Goal: Information Seeking & Learning: Check status

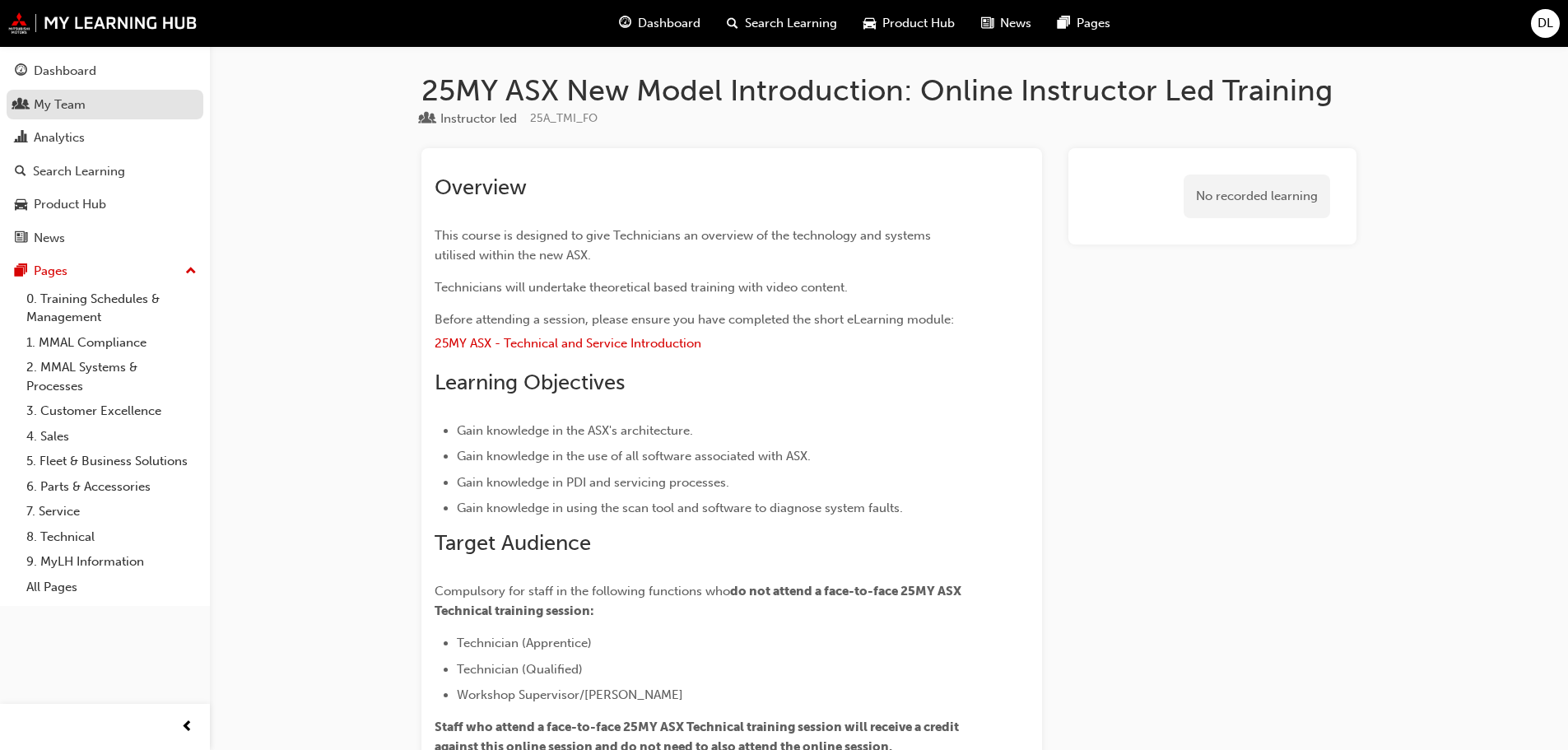
click at [52, 108] on div "My Team" at bounding box center [59, 105] width 51 height 19
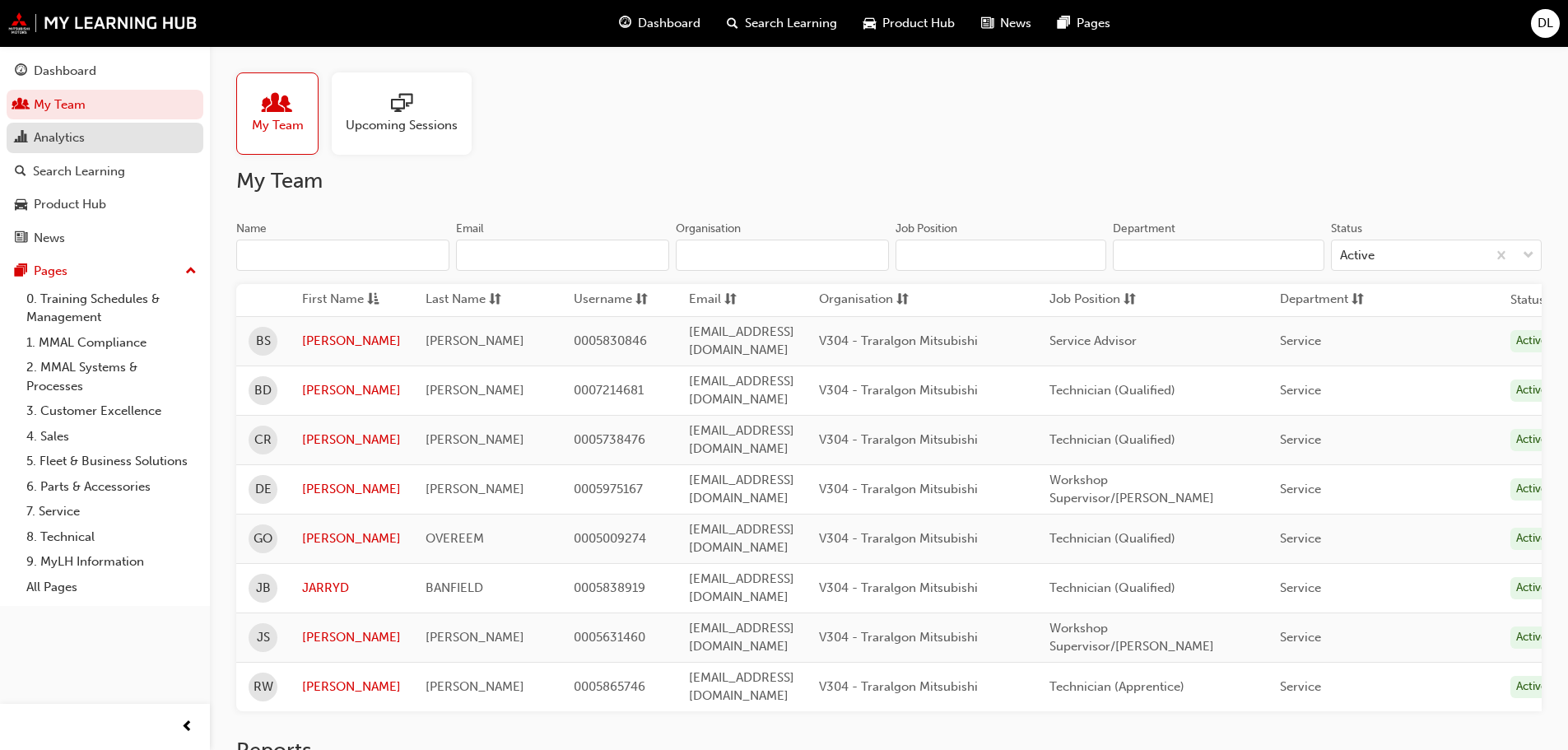
click at [55, 131] on div "Analytics" at bounding box center [59, 138] width 51 height 19
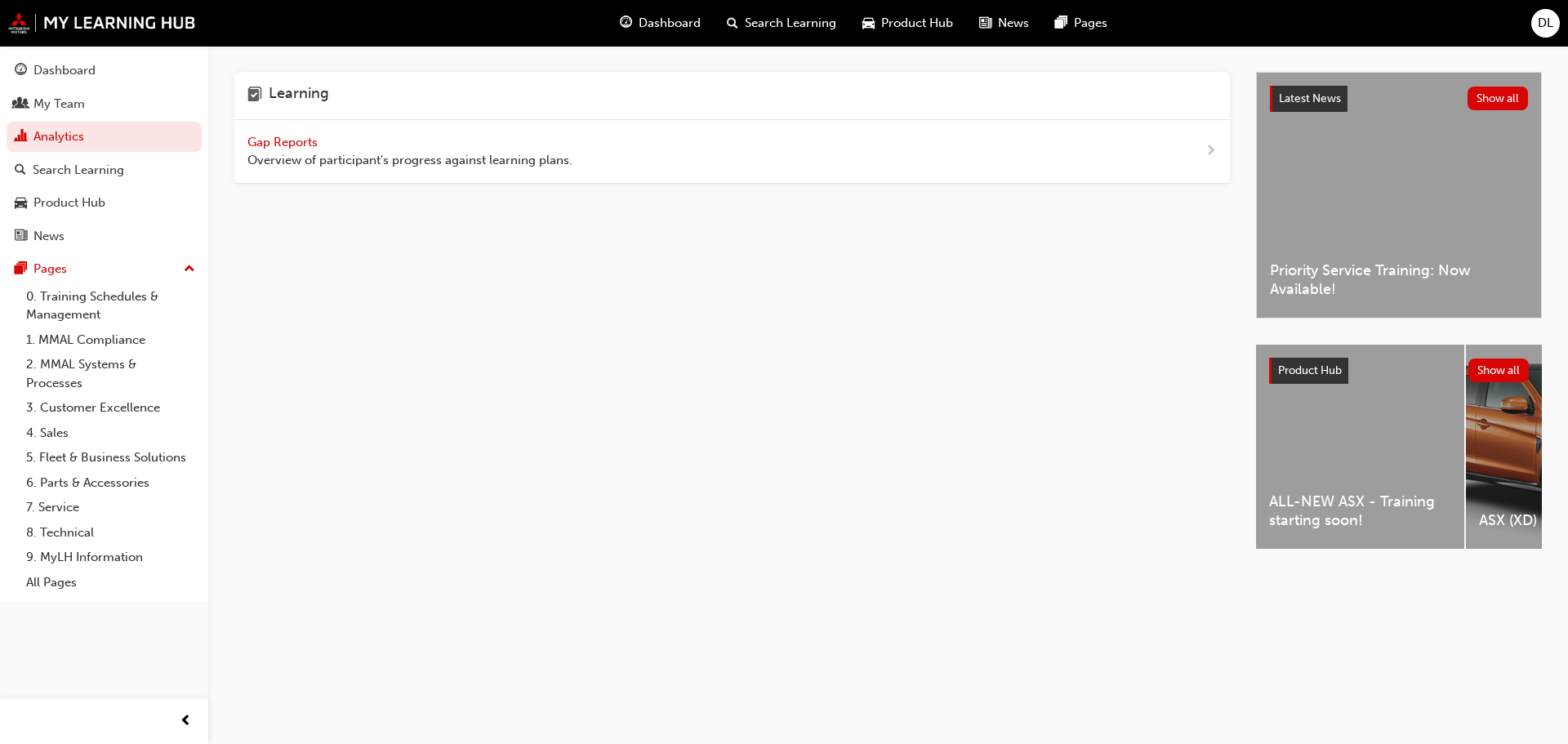
click at [308, 145] on span "Gap Reports" at bounding box center [284, 141] width 73 height 14
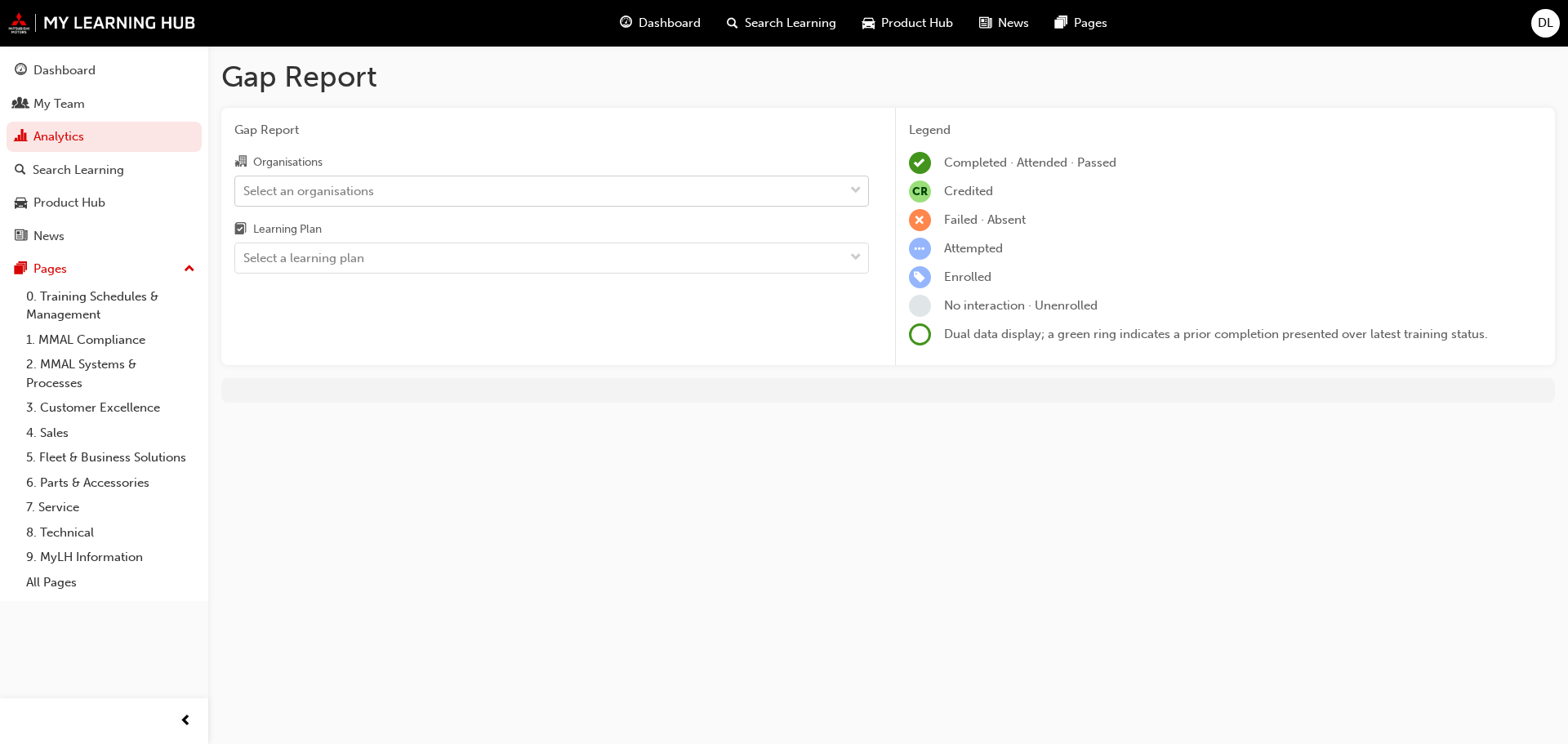
click at [283, 184] on div "Select an organisations" at bounding box center [309, 190] width 131 height 19
click at [245, 184] on input "Organisations Select an organisations" at bounding box center [244, 190] width 2 height 14
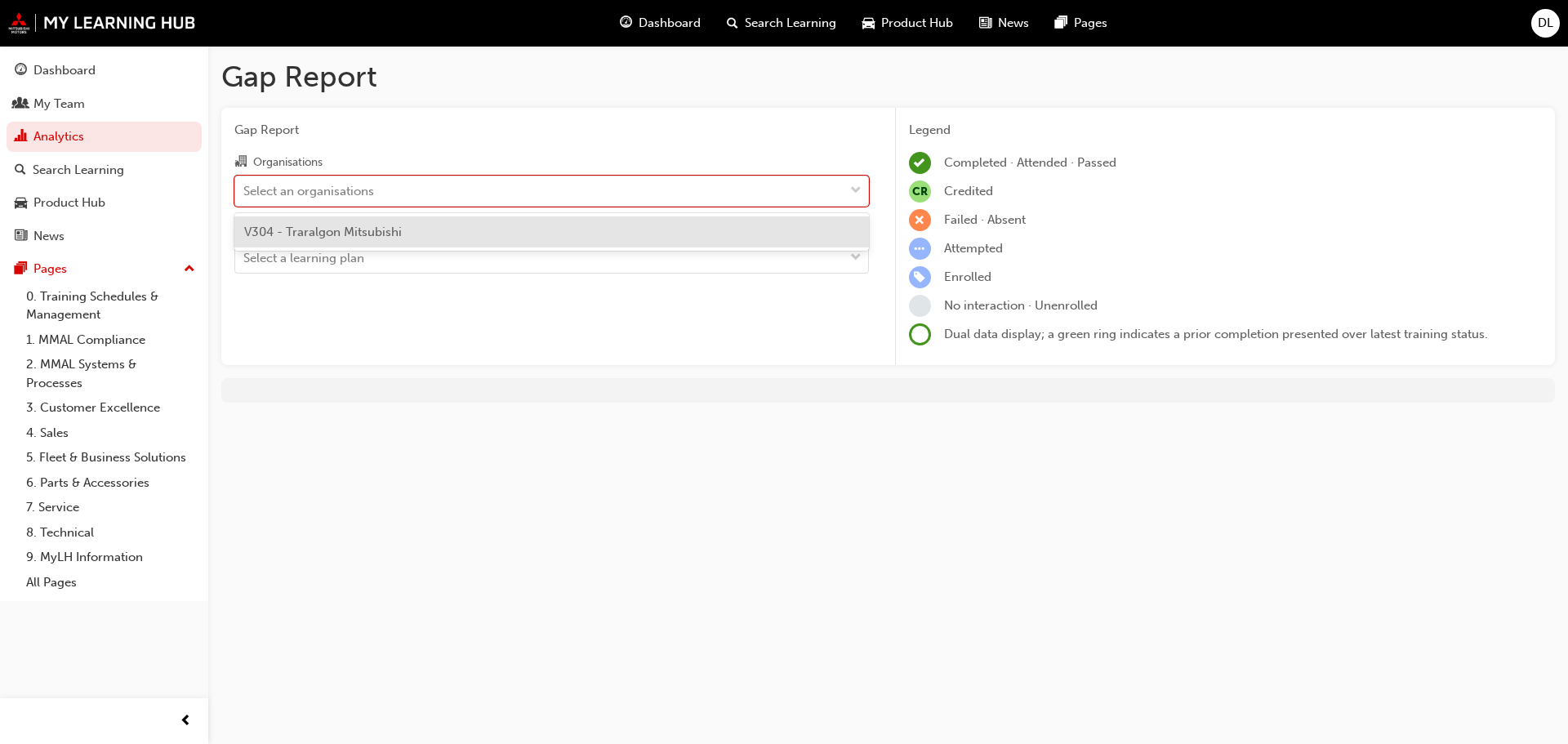
click at [299, 234] on span "V304 - Traralgon Mitsubishi" at bounding box center [322, 231] width 157 height 14
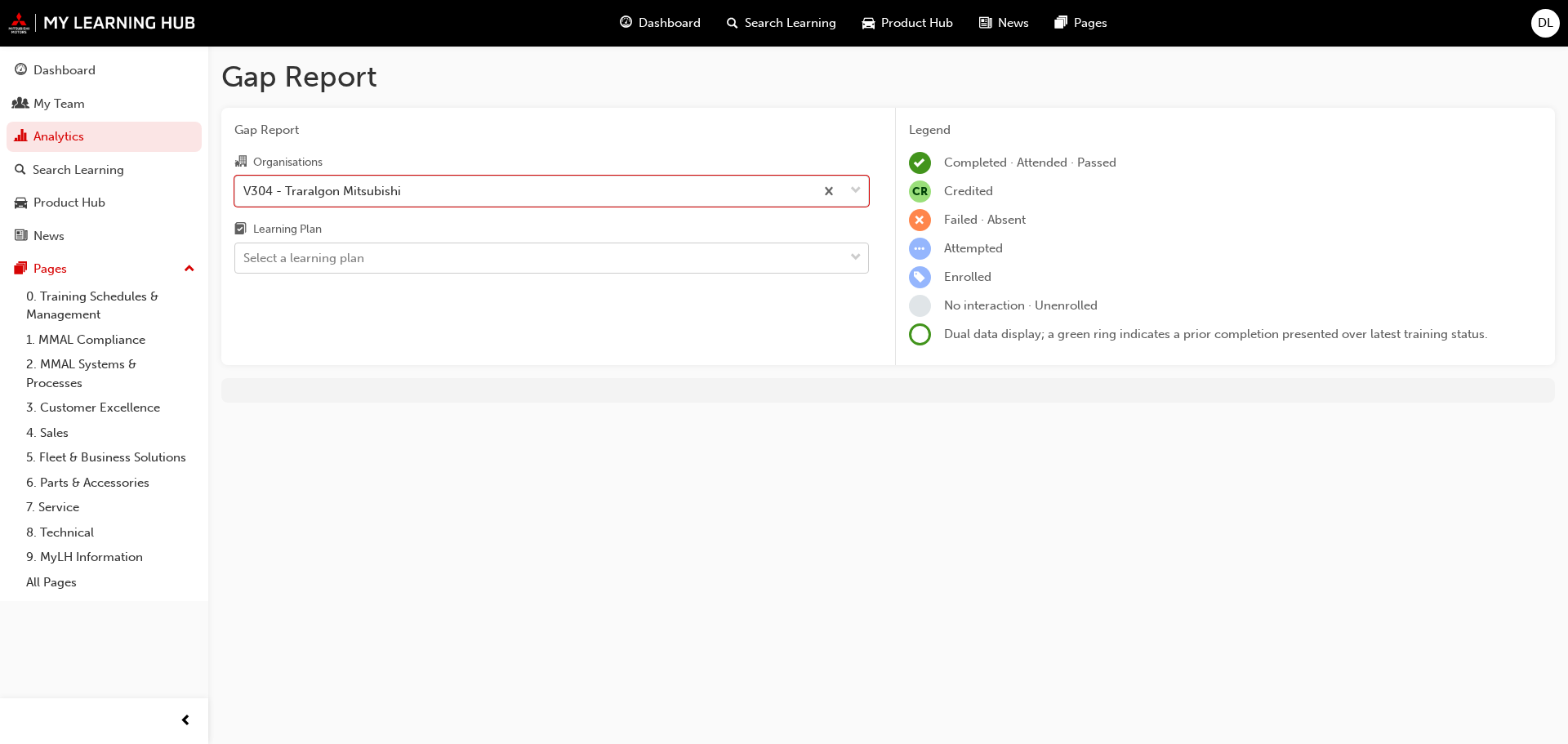
click at [303, 267] on div "Select a learning plan" at bounding box center [304, 258] width 121 height 19
click at [245, 264] on input "Learning Plan Select a learning plan" at bounding box center [244, 258] width 2 height 14
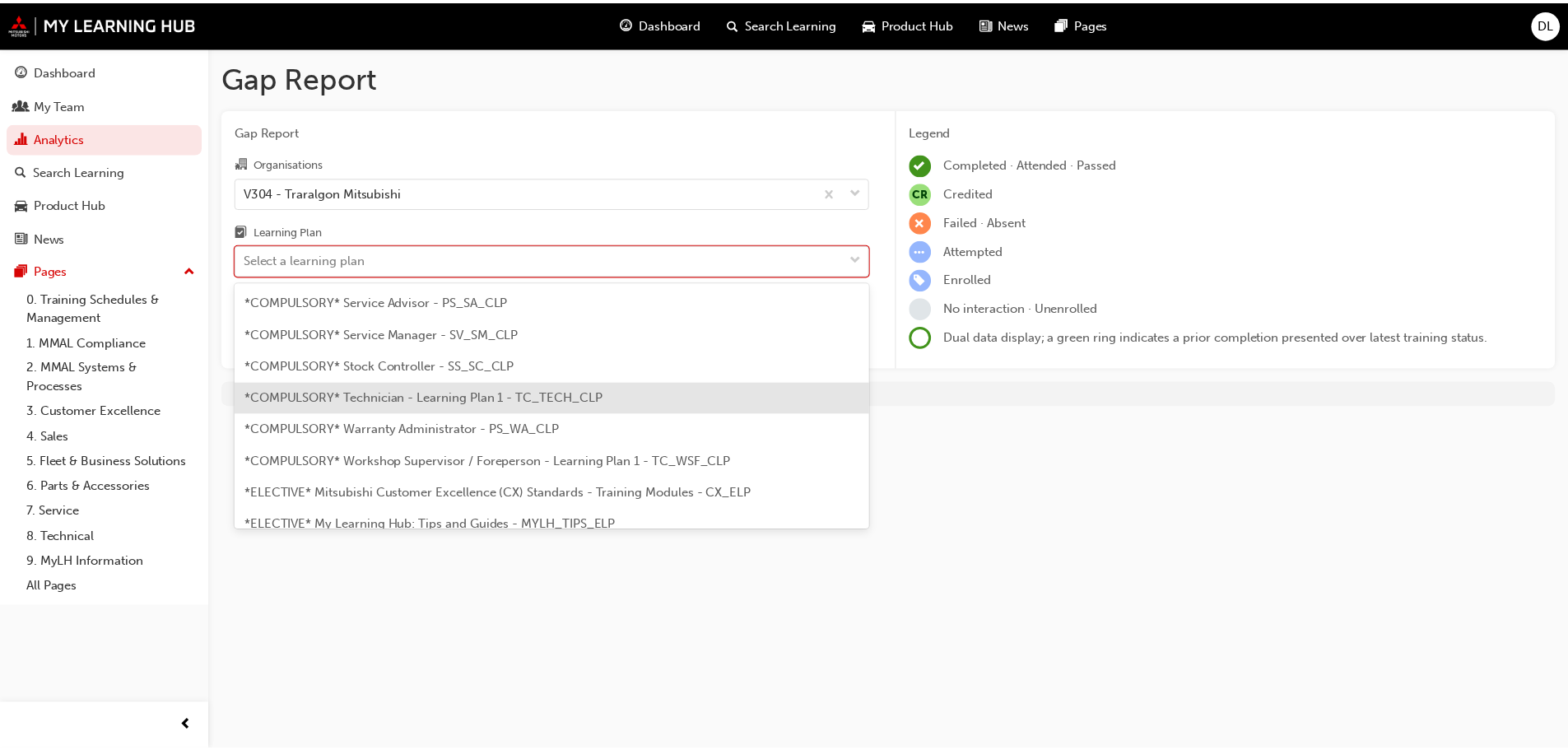
scroll to position [576, 0]
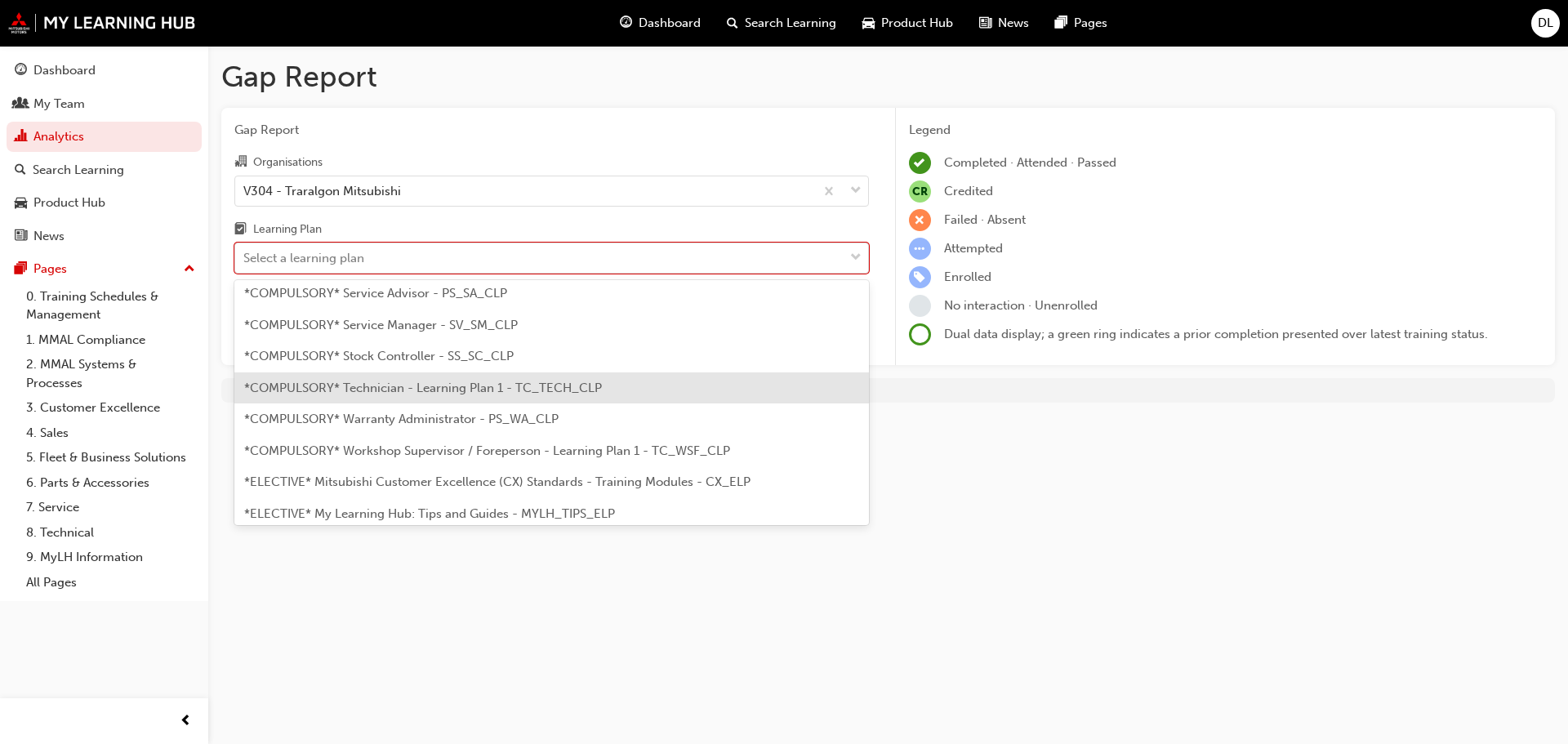
click at [351, 383] on span "*COMPULSORY* Technician - Learning Plan 1 - TC_TECH_CLP" at bounding box center [423, 388] width 358 height 14
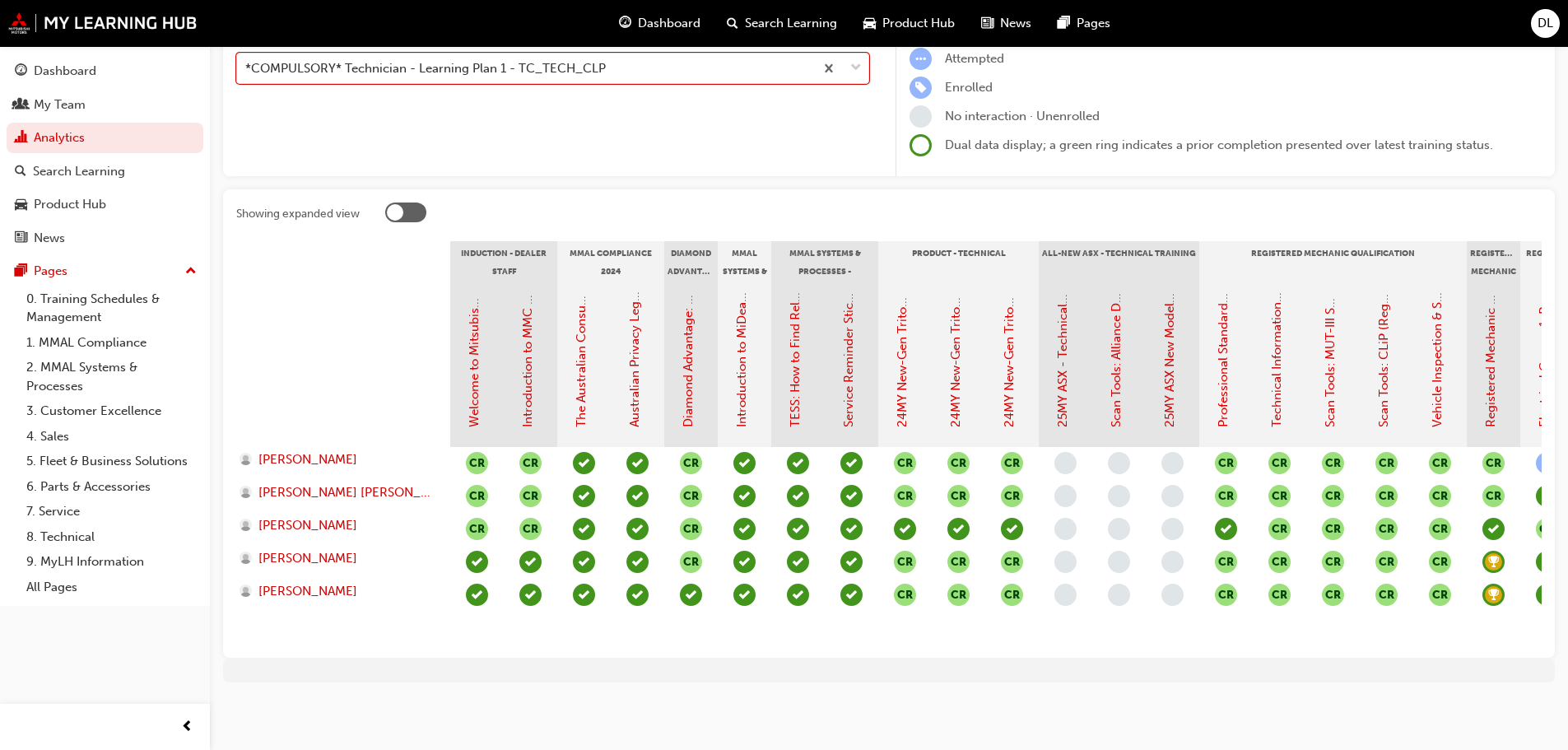
scroll to position [204, 0]
click at [1065, 401] on link "25MY ASX - Technical and Service Introduction" at bounding box center [1062, 293] width 15 height 267
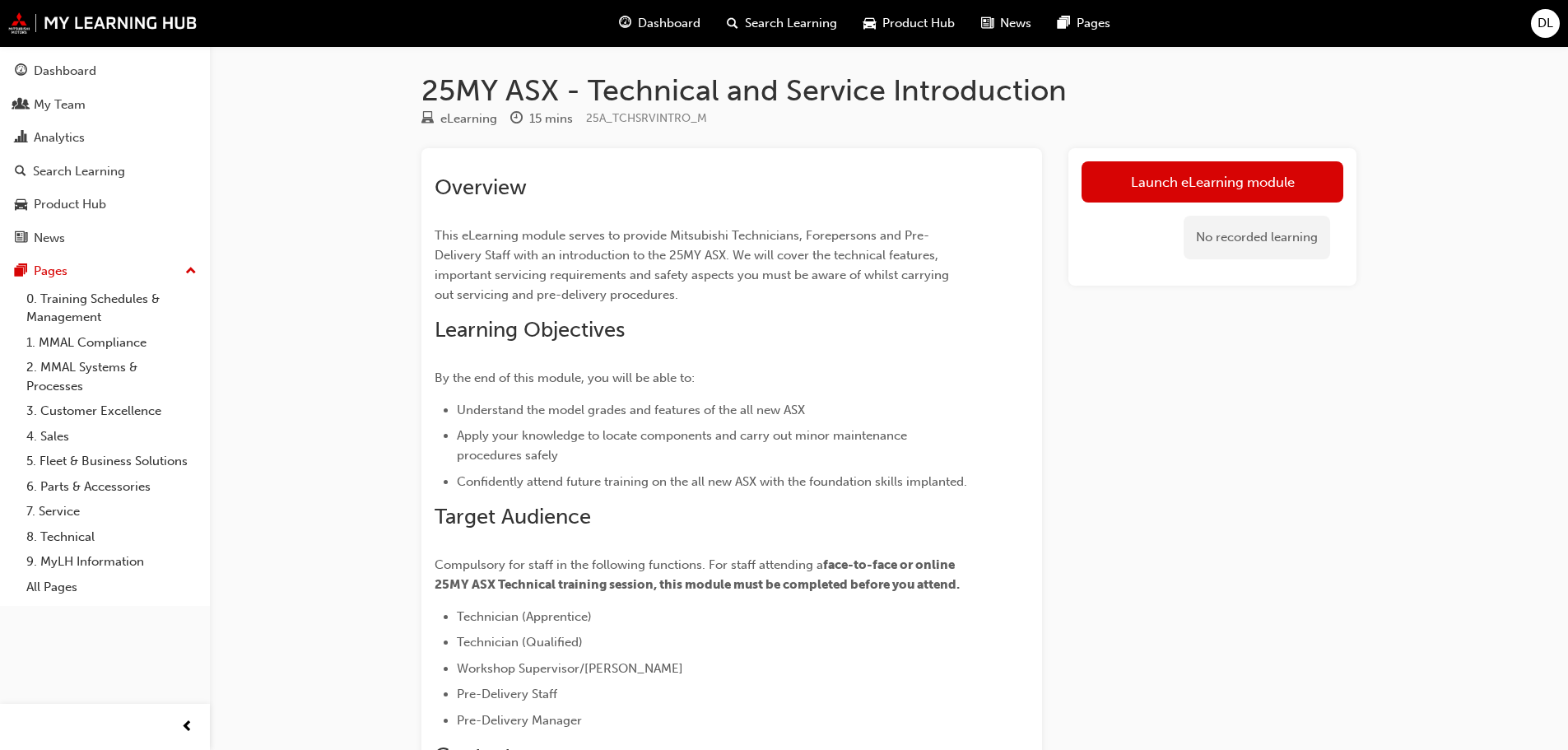
scroll to position [204, 0]
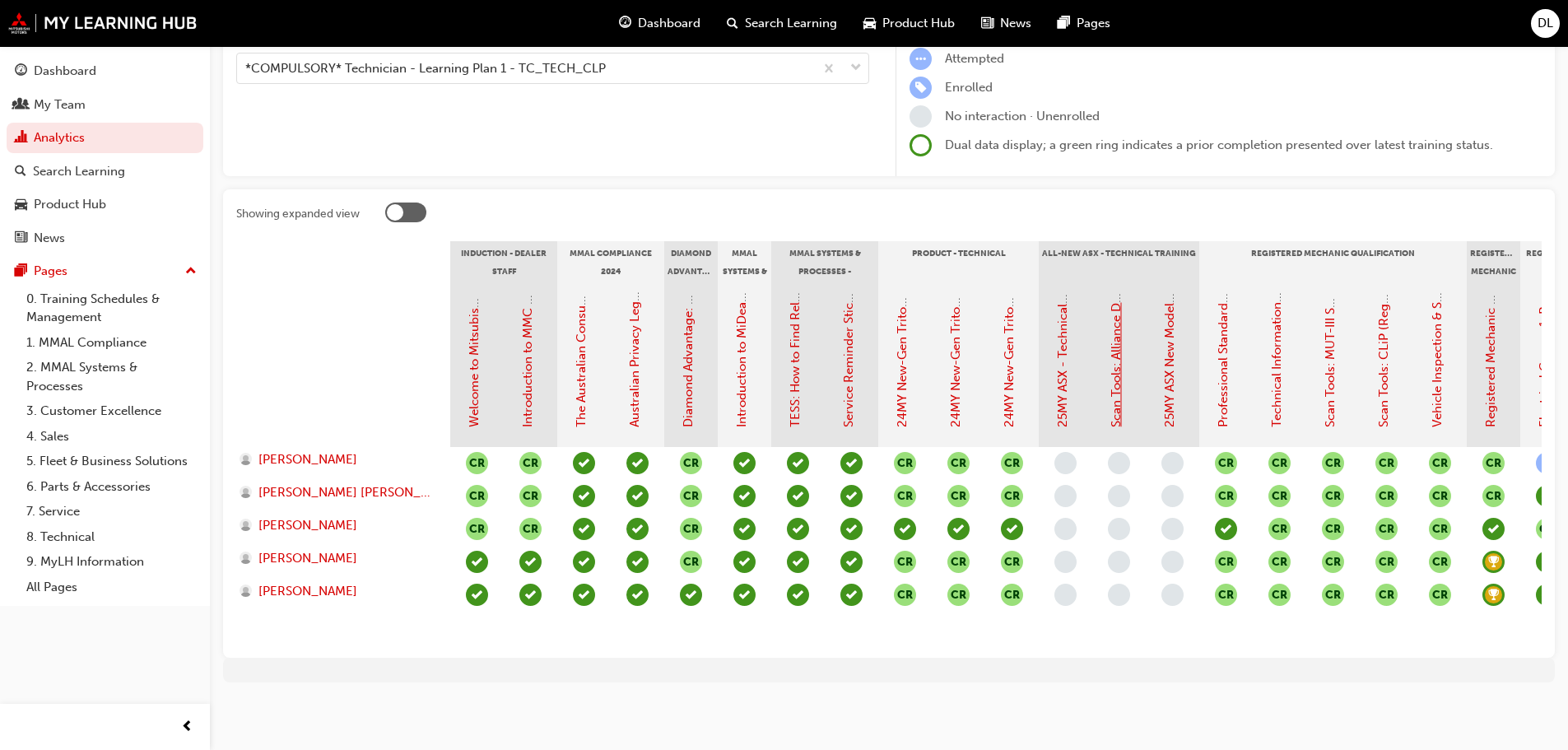
click at [1118, 397] on link "Scan Tools: Alliance Diagnostic Tool (ADT)" at bounding box center [1116, 307] width 15 height 239
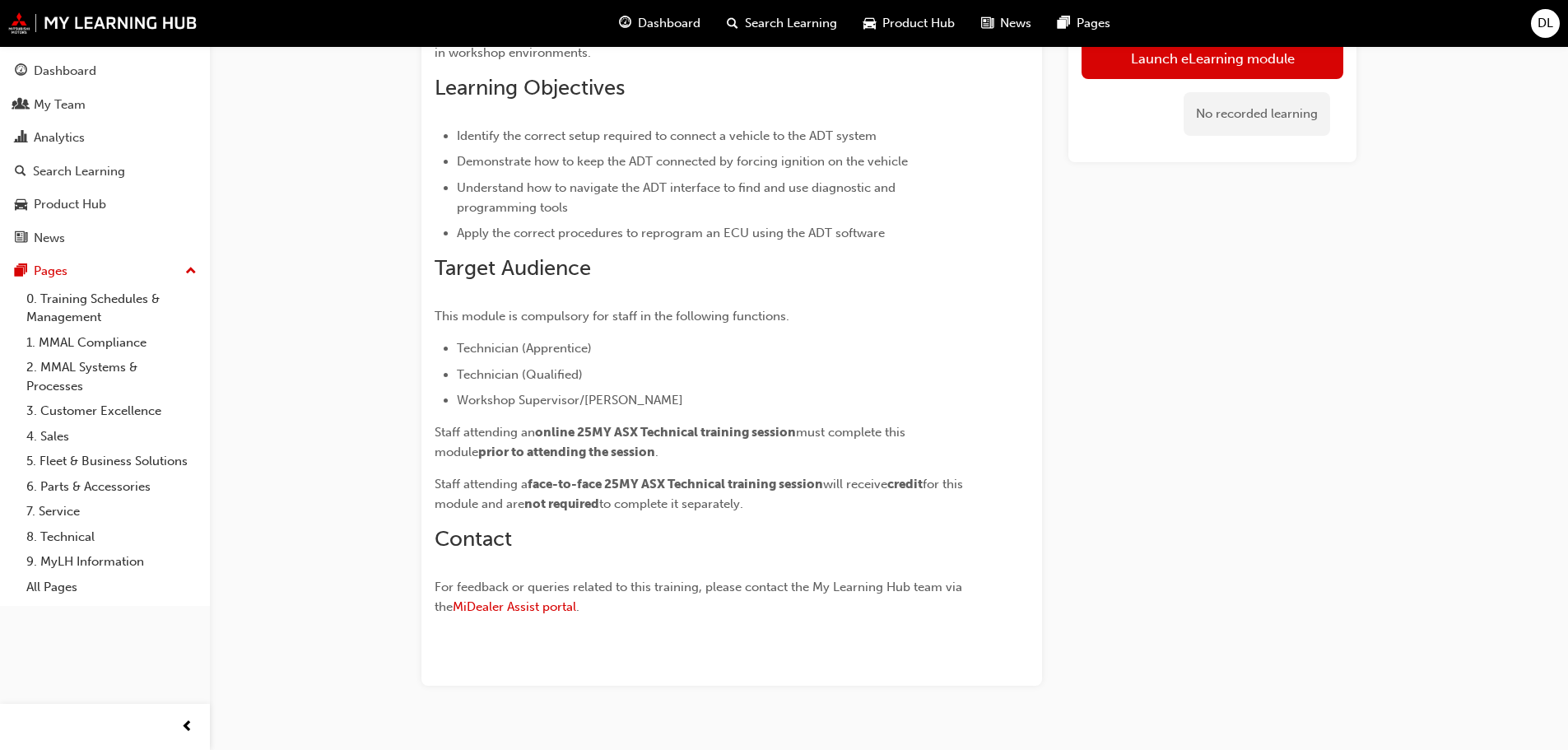
scroll to position [252, 0]
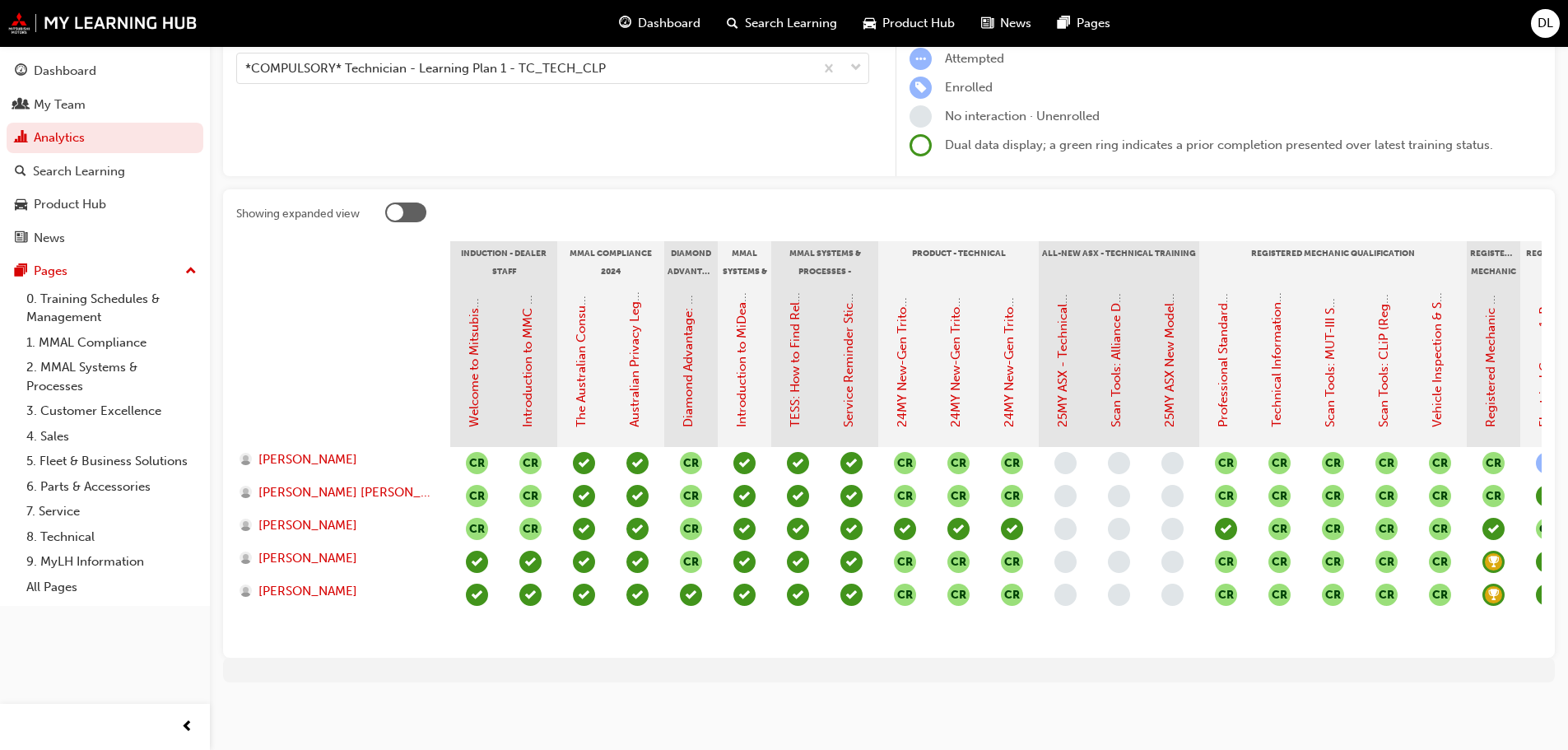
scroll to position [204, 0]
click at [1174, 351] on link "25MY ASX New Model Introduction: Online Instructor Led Training" at bounding box center [1169, 239] width 15 height 376
click at [1119, 354] on link "Scan Tools: Alliance Diagnostic Tool (ADT)" at bounding box center [1116, 307] width 15 height 239
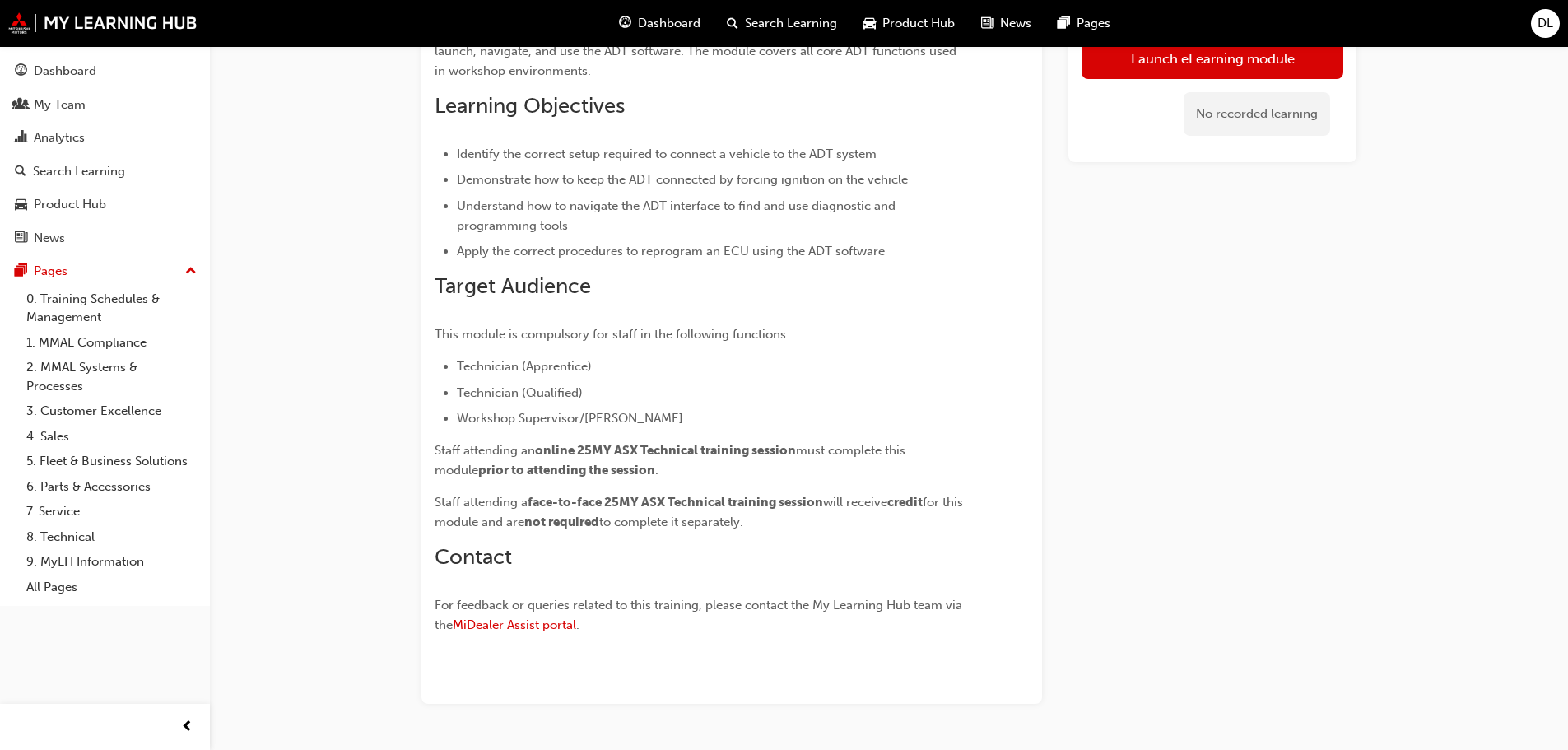
scroll to position [39, 0]
